Goal: Task Accomplishment & Management: Manage account settings

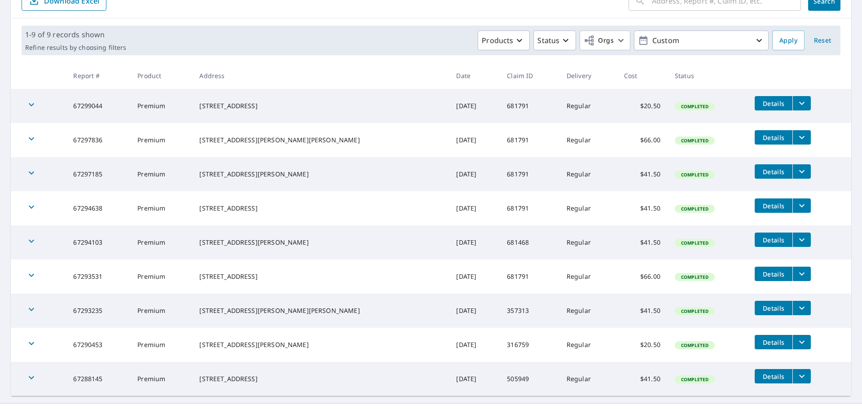
scroll to position [127, 0]
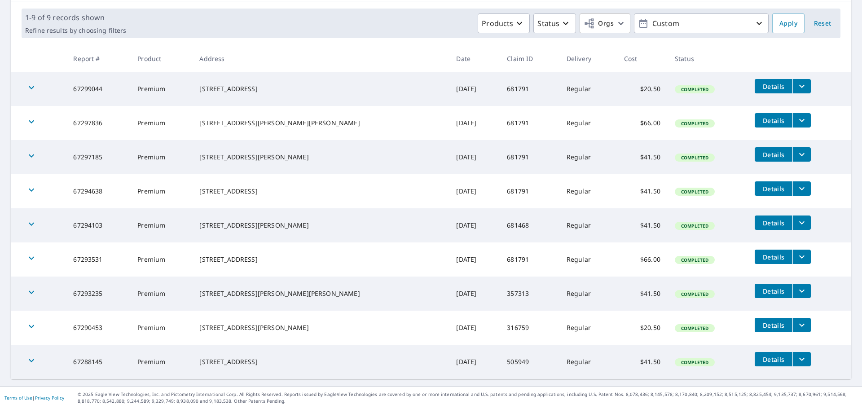
click at [760, 291] on span "Details" at bounding box center [773, 291] width 27 height 9
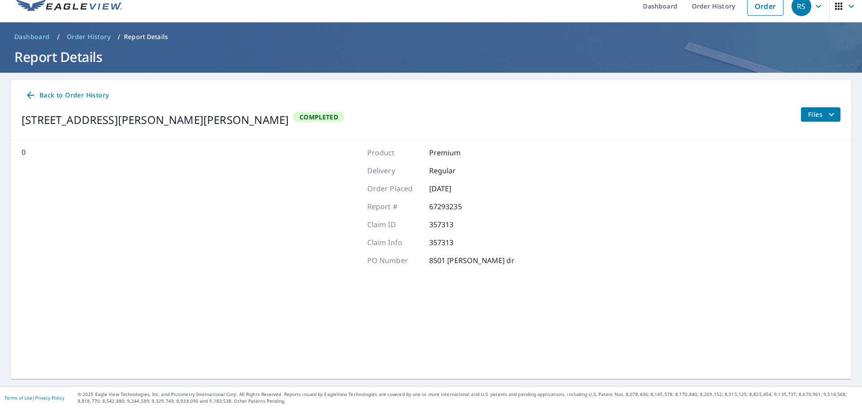
scroll to position [10, 0]
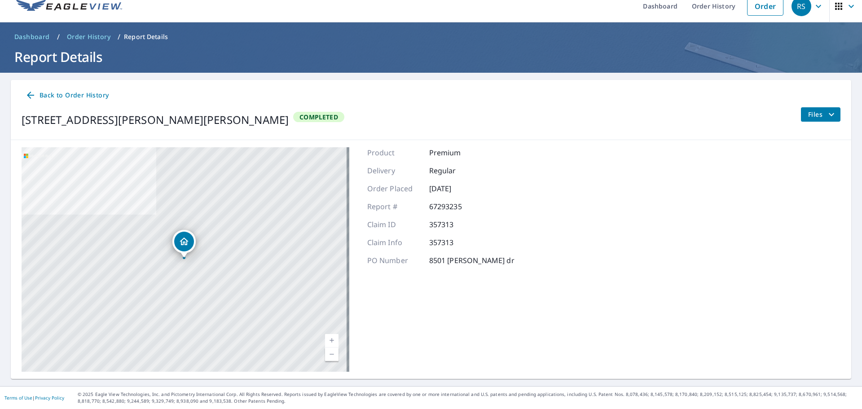
click at [808, 117] on span "Files" at bounding box center [822, 114] width 29 height 11
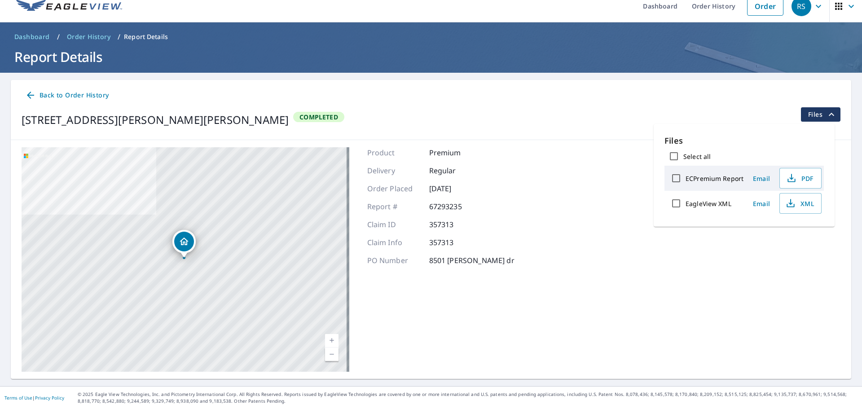
click at [759, 177] on span "Email" at bounding box center [762, 178] width 22 height 9
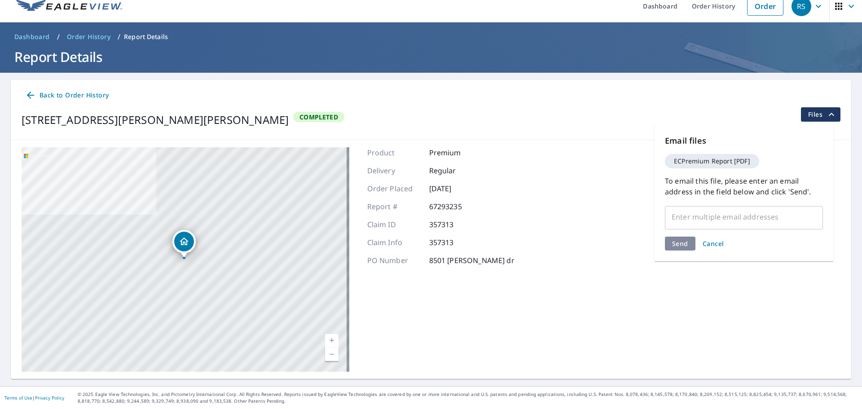
click at [684, 221] on input "text" at bounding box center [737, 216] width 137 height 17
type input "[PERSON_NAME][EMAIL_ADDRESS][PERSON_NAME][DOMAIN_NAME]"
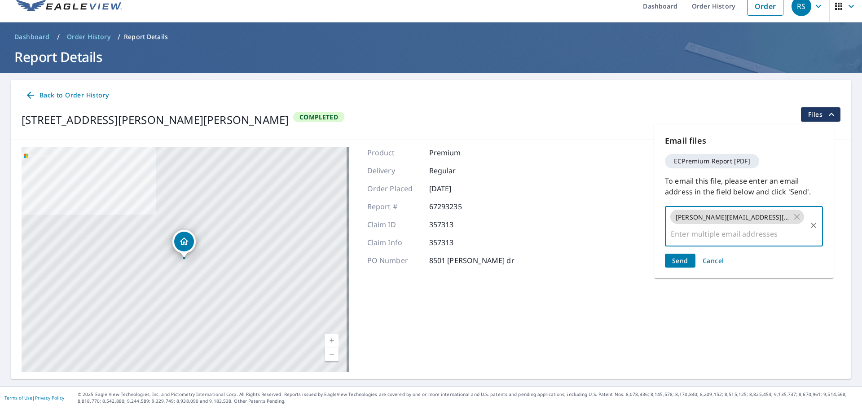
click at [681, 256] on span "Send" at bounding box center [680, 260] width 16 height 9
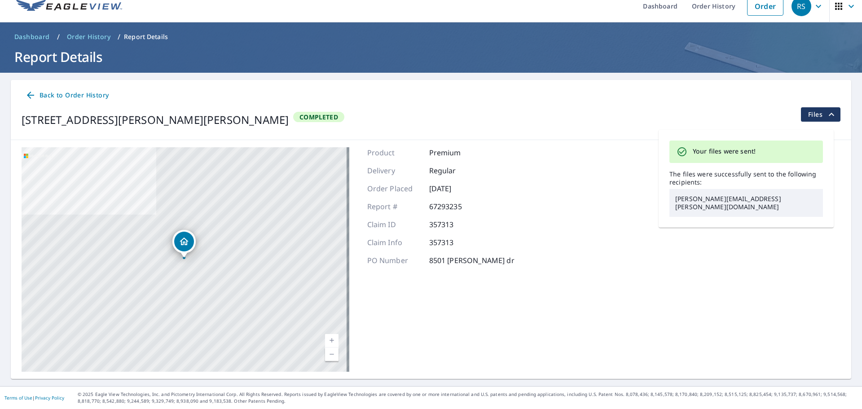
scroll to position [0, 0]
